Goal: Information Seeking & Learning: Learn about a topic

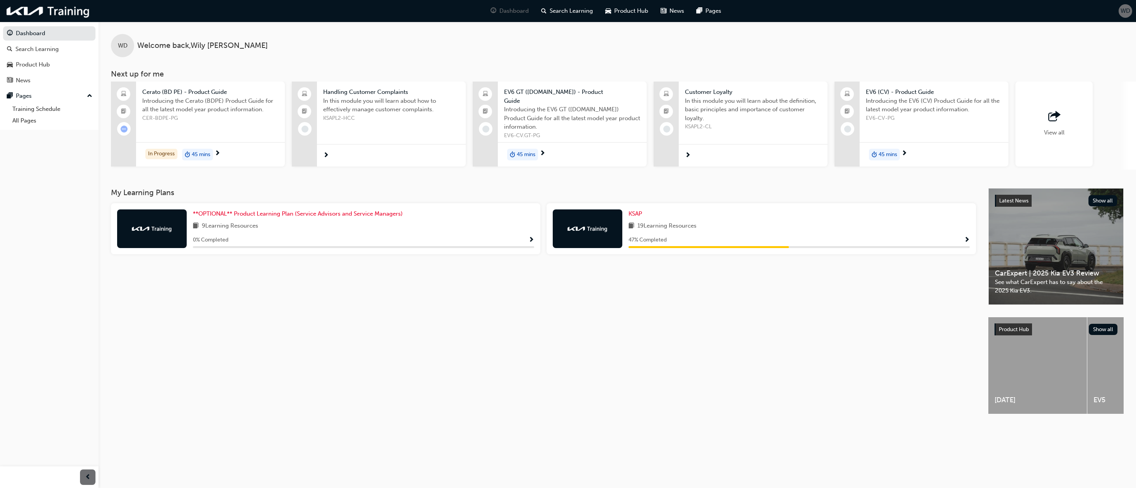
click at [965, 237] on span "Show Progress" at bounding box center [967, 240] width 6 height 7
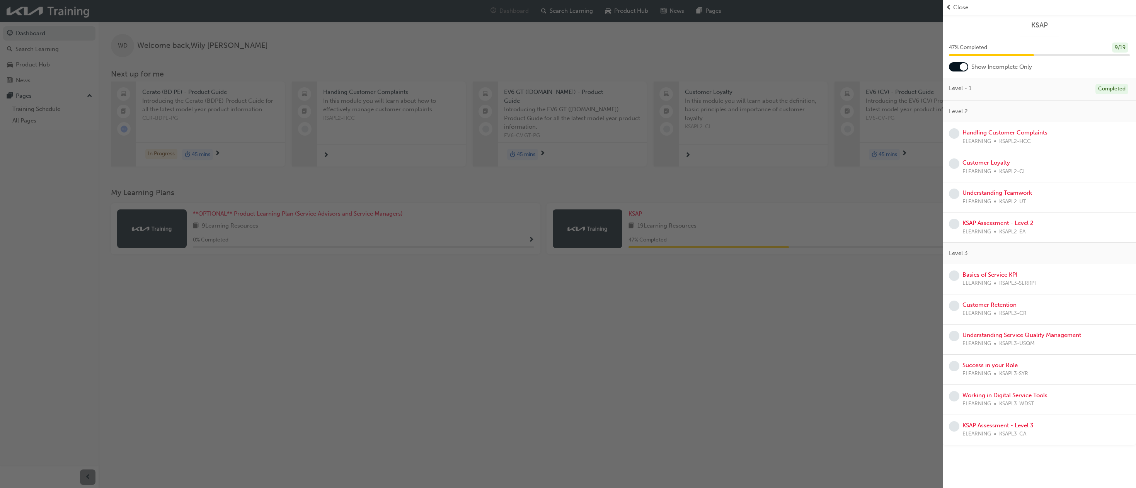
click at [1008, 134] on link "Handling Customer Complaints" at bounding box center [1004, 132] width 85 height 7
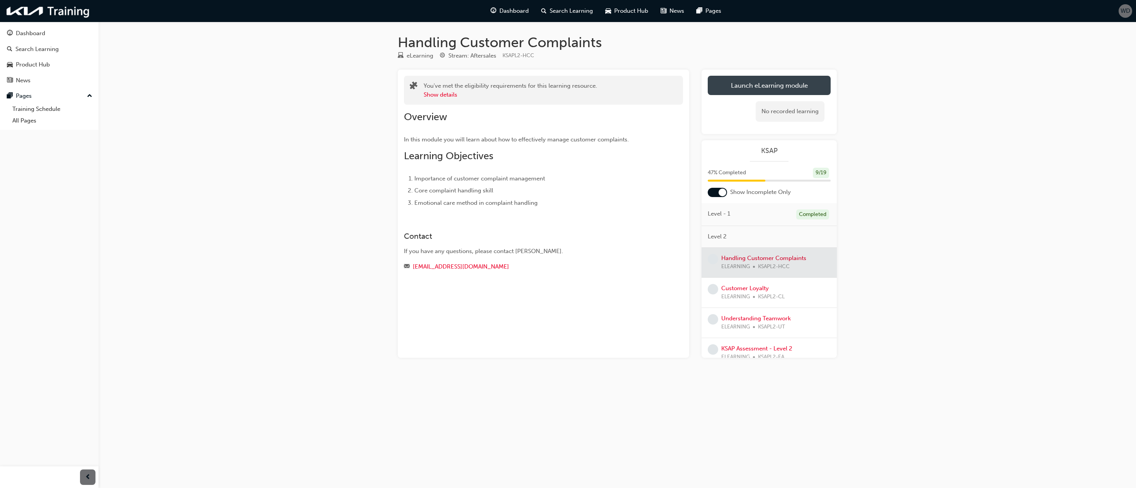
click at [763, 83] on link "Launch eLearning module" at bounding box center [768, 85] width 123 height 19
